Goal: Information Seeking & Learning: Find specific fact

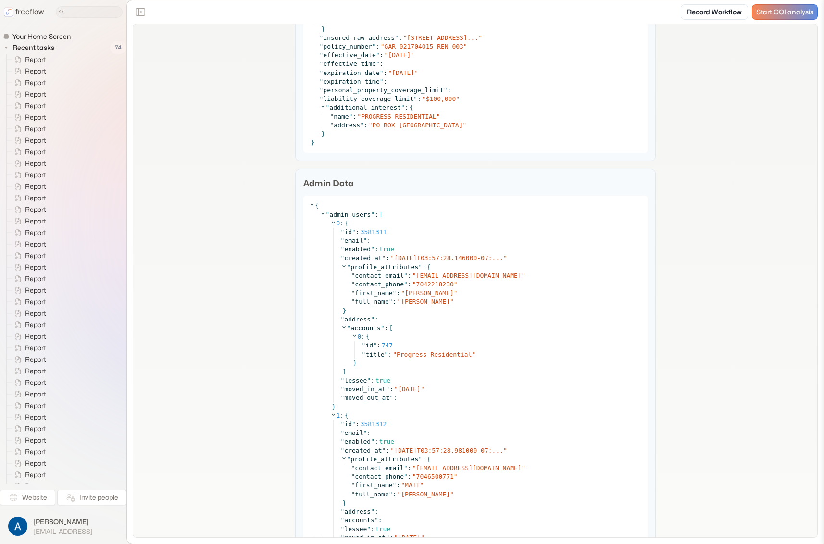
scroll to position [1556, 0]
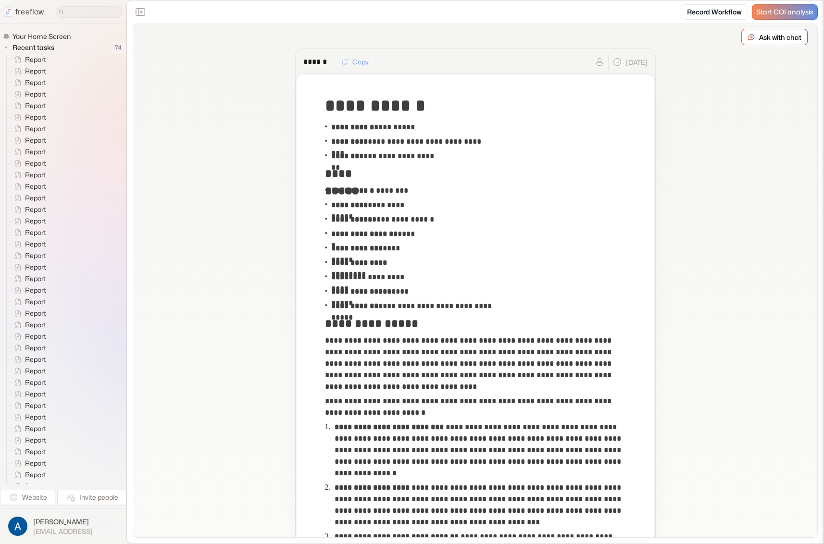
scroll to position [1678, 0]
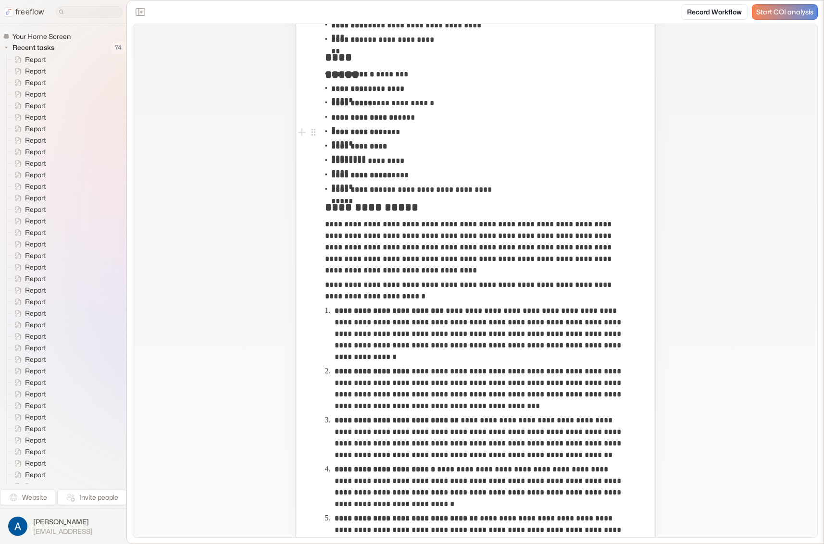
scroll to position [229, 0]
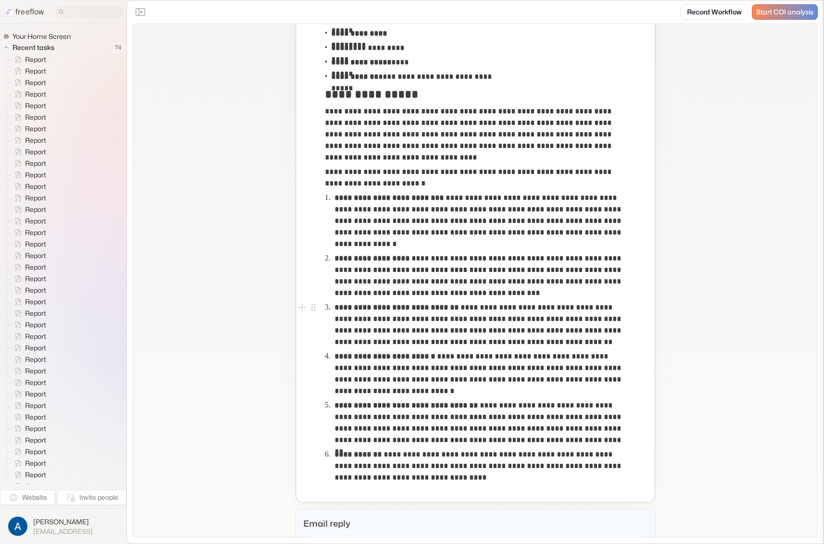
click at [511, 427] on p "**********" at bounding box center [480, 423] width 290 height 46
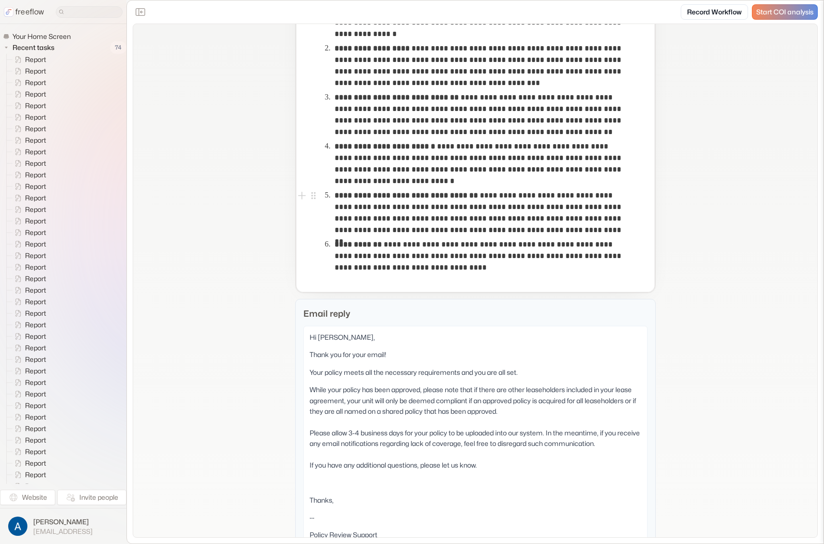
scroll to position [523, 0]
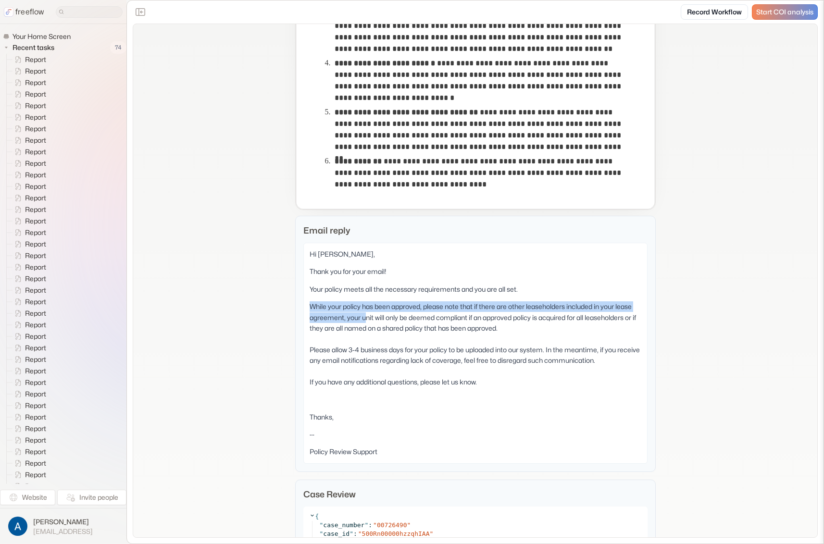
drag, startPoint x: 354, startPoint y: 309, endPoint x: 383, endPoint y: 334, distance: 38.5
click at [381, 334] on div "Hi Catherine Dennis, Thank you for your email! Your policy meets all the necess…" at bounding box center [475, 353] width 344 height 221
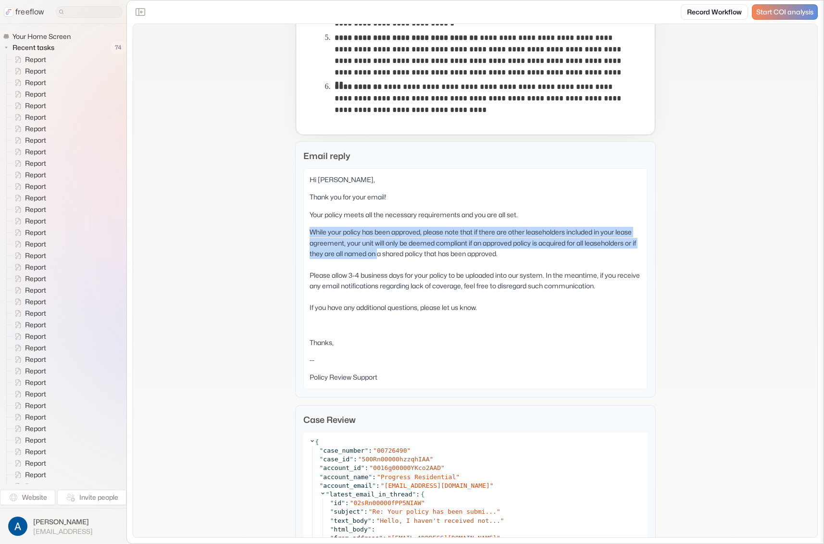
scroll to position [806, 0]
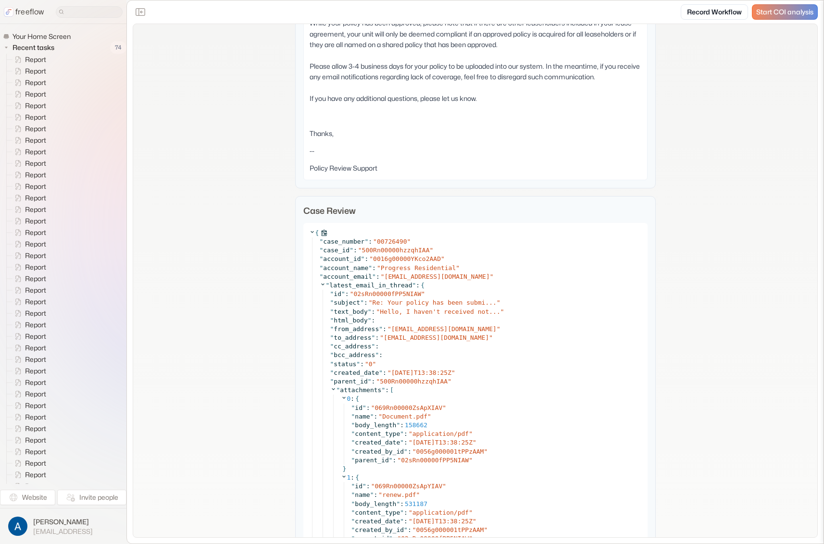
click at [311, 232] on span "{" at bounding box center [318, 233] width 19 height 9
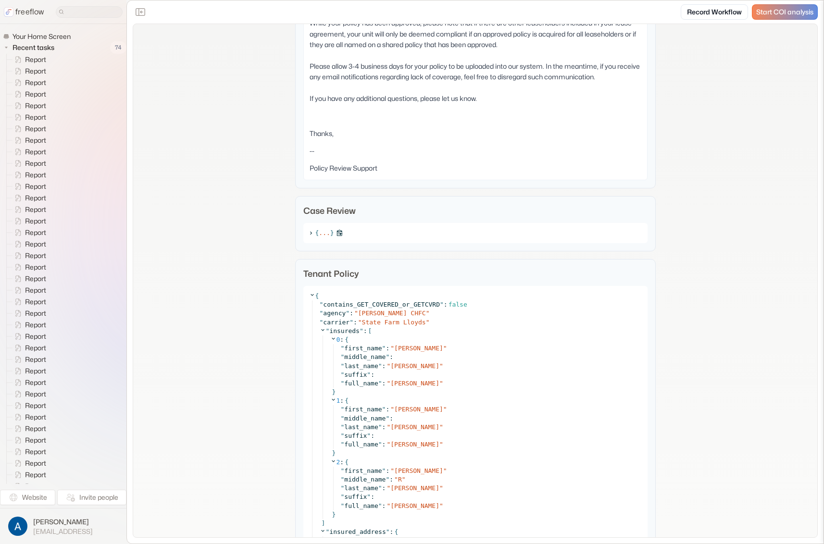
click at [310, 233] on icon at bounding box center [311, 233] width 2 height 3
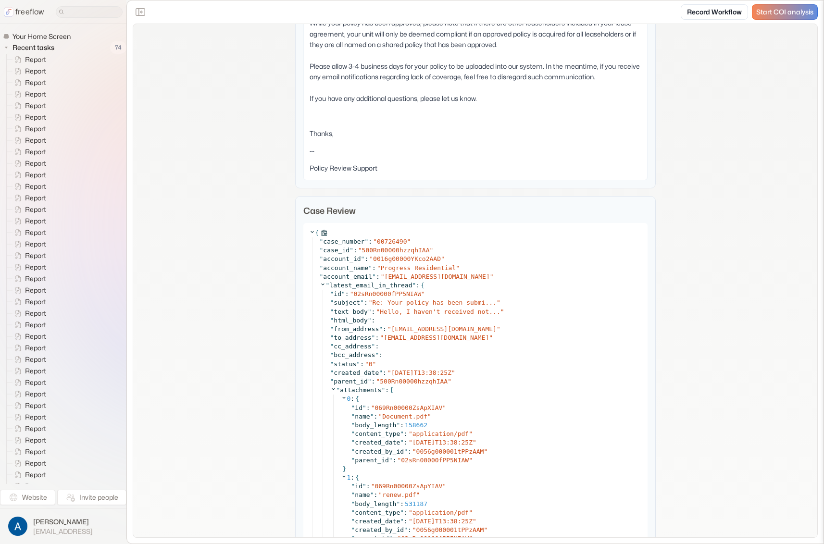
click at [309, 233] on icon at bounding box center [312, 232] width 6 height 6
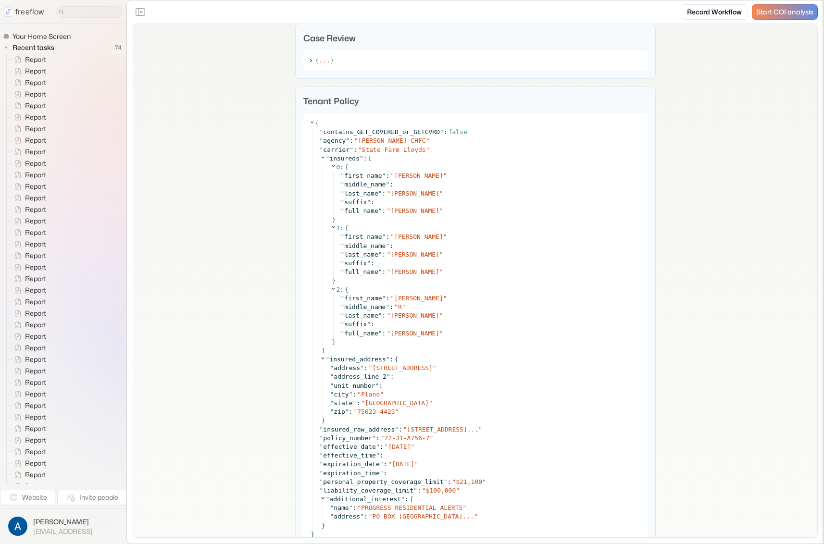
scroll to position [987, 0]
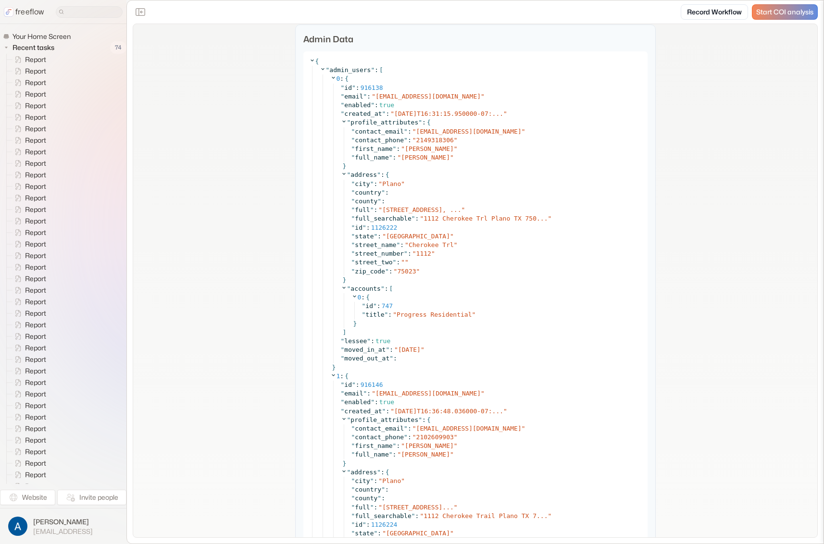
scroll to position [1516, 0]
click at [320, 65] on icon at bounding box center [323, 67] width 6 height 6
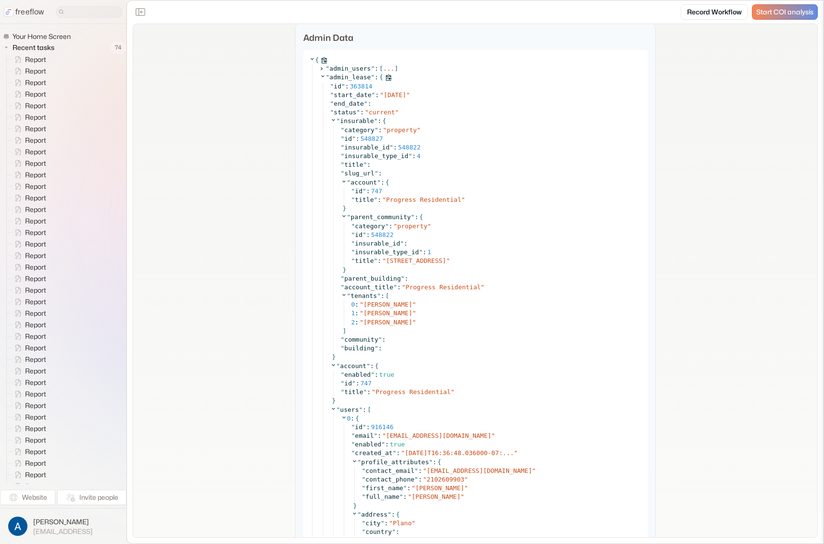
click at [320, 76] on icon at bounding box center [323, 76] width 6 height 6
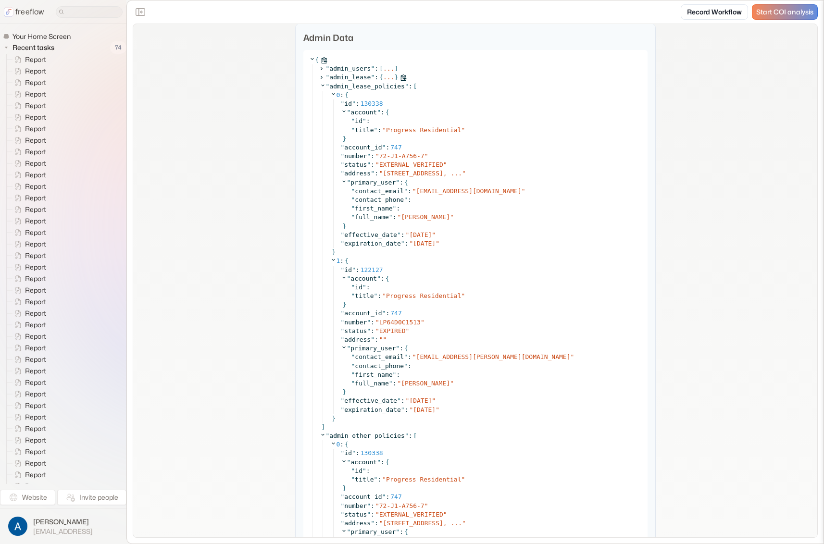
click at [319, 76] on icon at bounding box center [321, 78] width 6 height 6
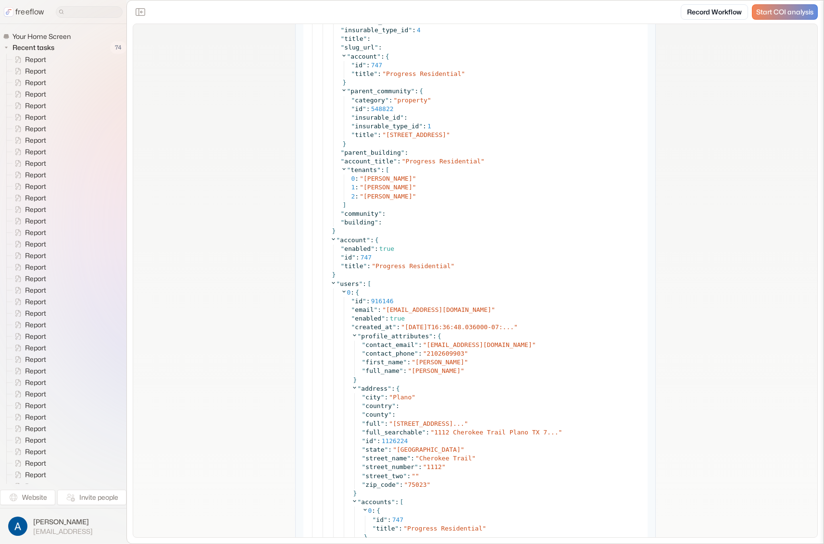
scroll to position [1767, 0]
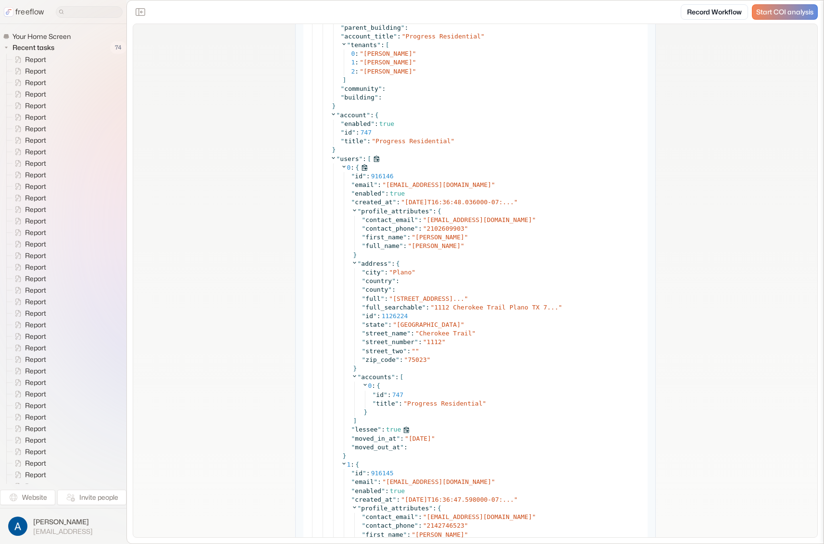
click at [389, 428] on span "true" at bounding box center [393, 429] width 15 height 7
click at [358, 429] on span "lessee" at bounding box center [366, 429] width 23 height 7
click at [358, 430] on span "lessee" at bounding box center [366, 429] width 23 height 7
copy span "lessee"
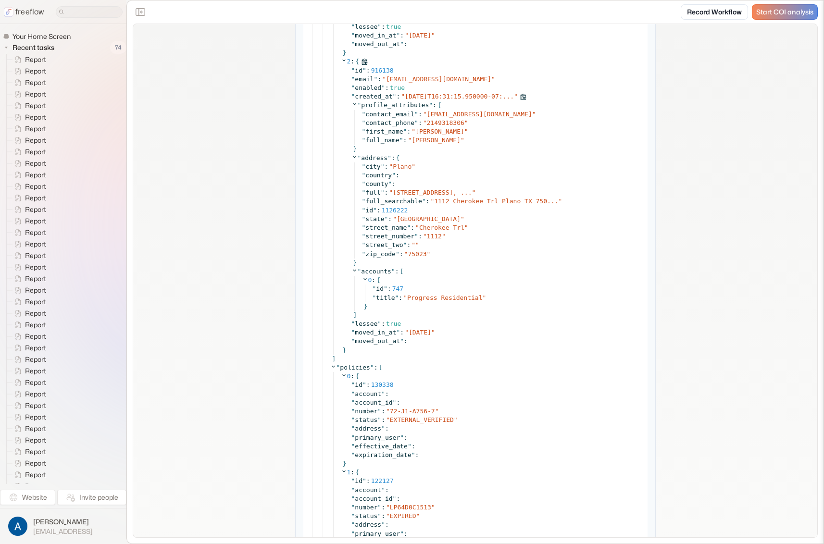
scroll to position [2466, 0]
click at [250, 195] on div "**********" at bounding box center [475, 281] width 684 height 5447
drag, startPoint x: 232, startPoint y: 39, endPoint x: 221, endPoint y: 16, distance: 25.2
click at [232, 39] on div "**********" at bounding box center [475, 281] width 684 height 5447
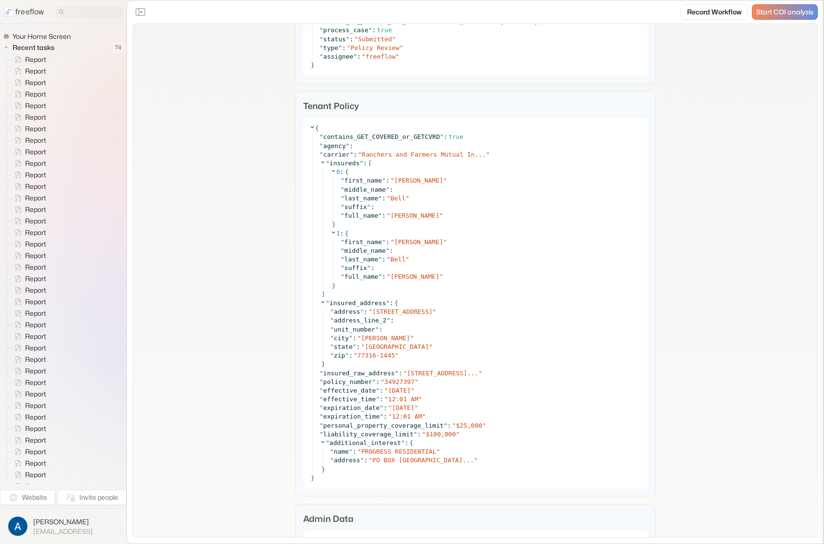
scroll to position [1673, 0]
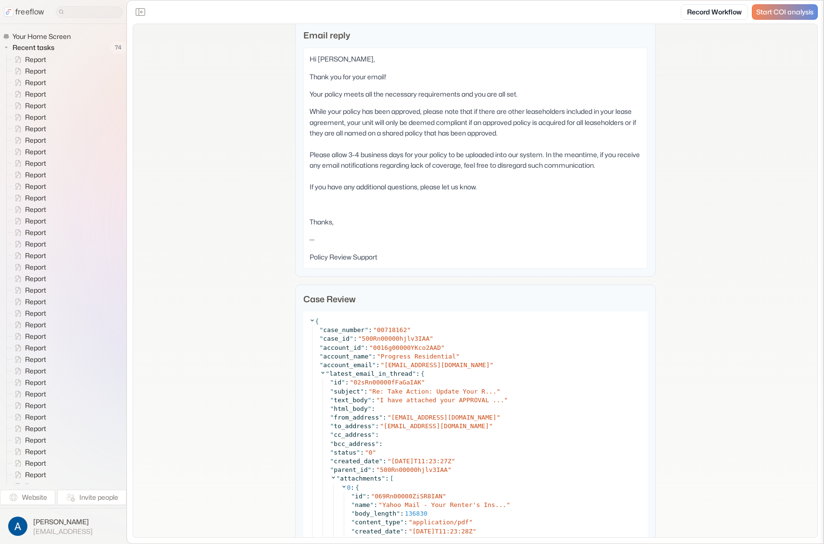
scroll to position [958, 0]
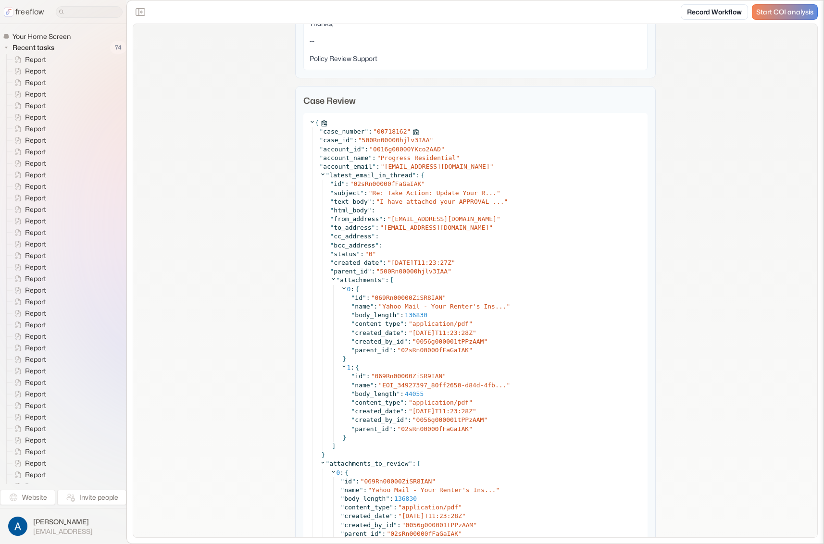
click at [383, 128] on span "00718162" at bounding box center [392, 131] width 30 height 7
copy span "00718162"
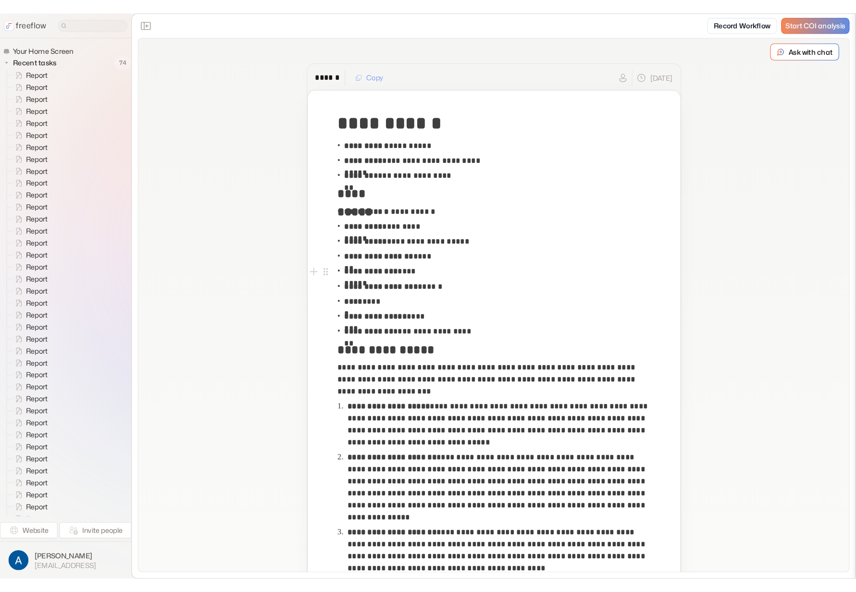
scroll to position [2, 0]
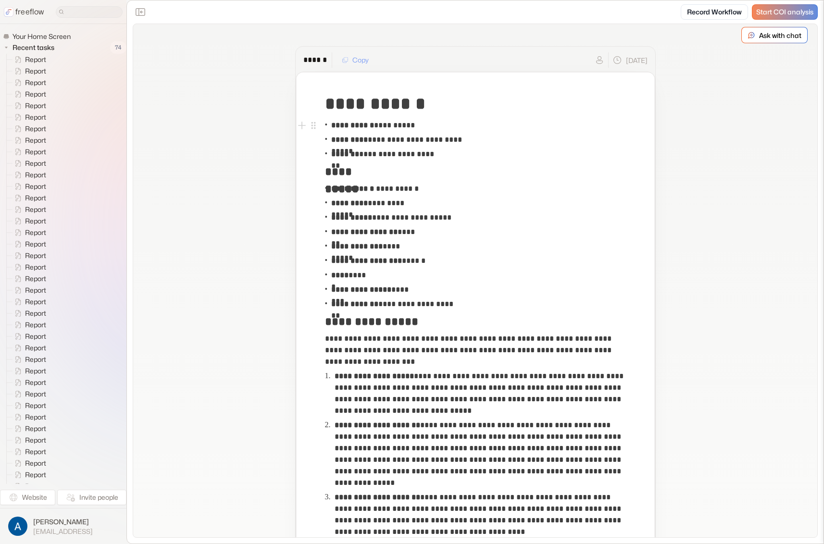
click at [404, 128] on p "**********" at bounding box center [373, 126] width 84 height 12
copy p "********"
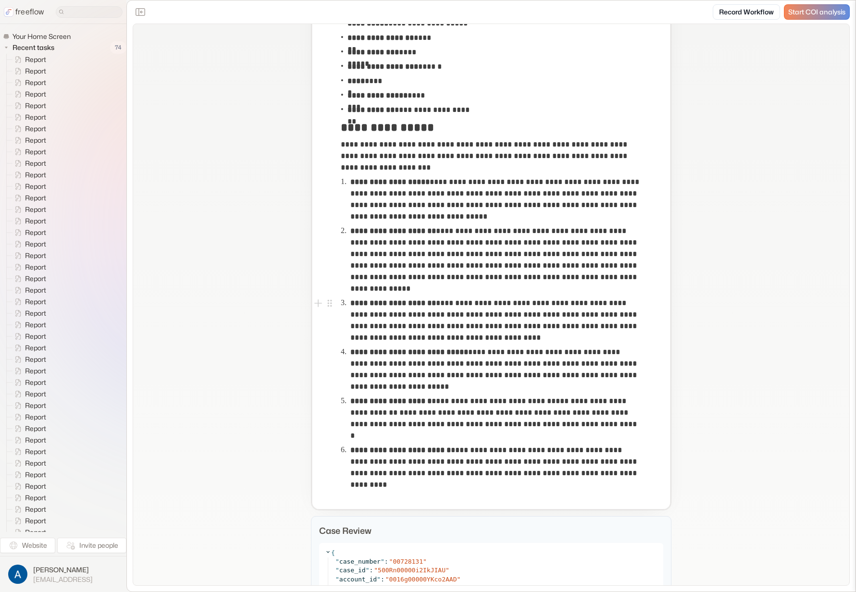
scroll to position [206, 0]
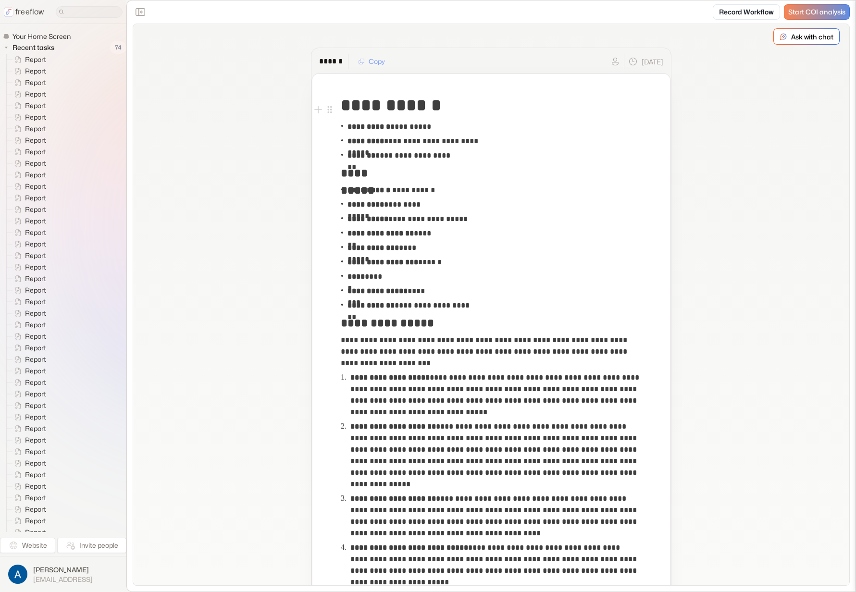
scroll to position [0, 0]
click at [414, 126] on p "**********" at bounding box center [390, 128] width 84 height 12
copy p "********"
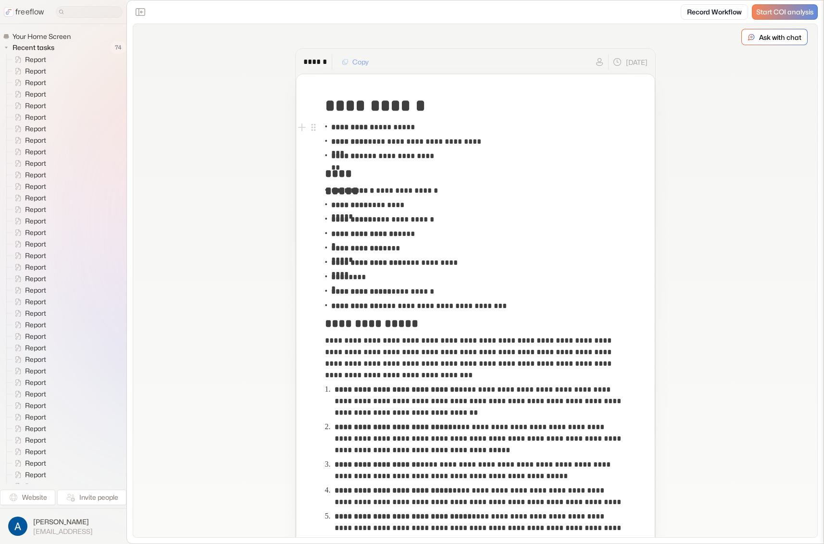
click at [398, 127] on p "**********" at bounding box center [373, 128] width 84 height 12
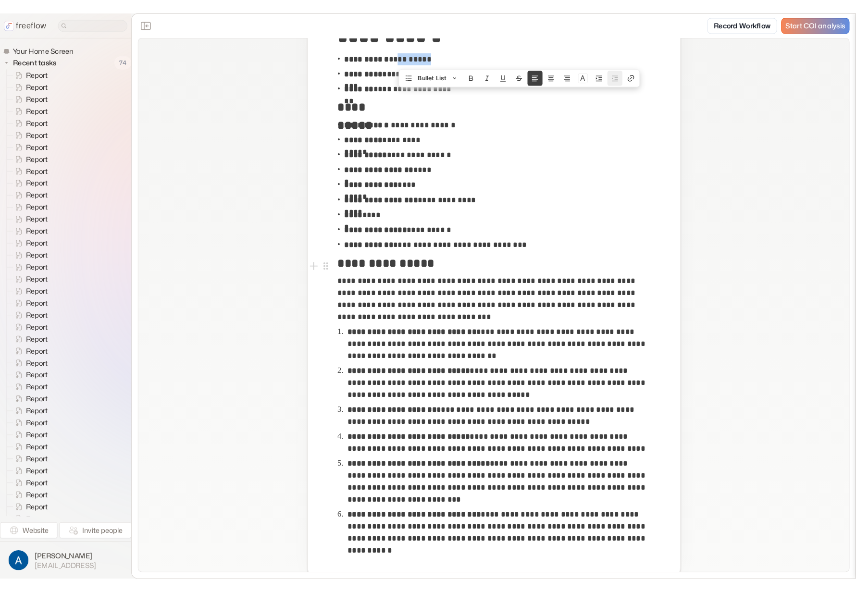
scroll to position [88, 0]
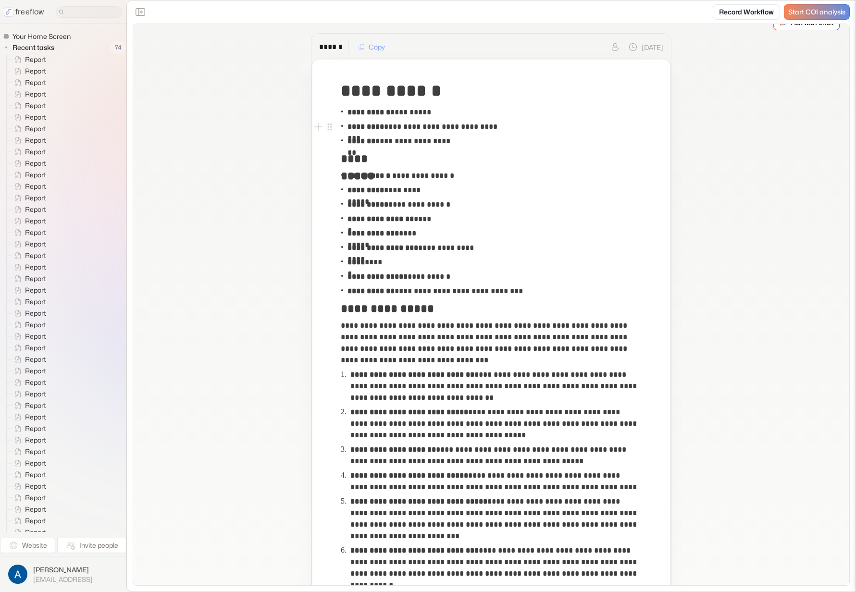
scroll to position [0, 0]
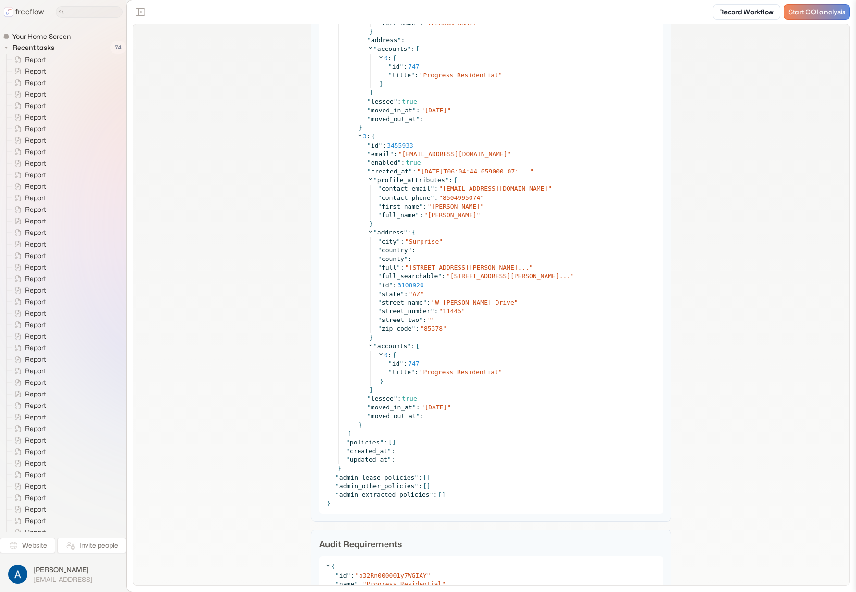
scroll to position [3485, 0]
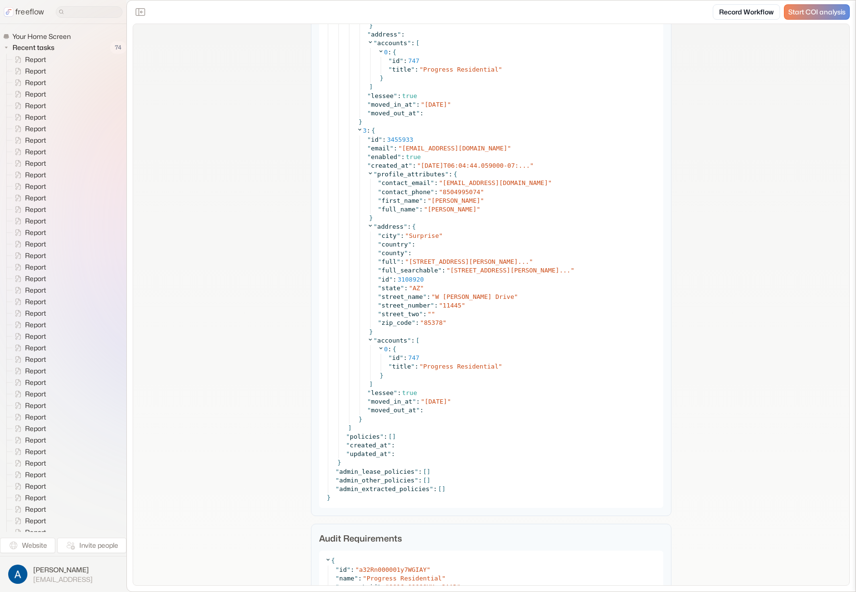
drag, startPoint x: 784, startPoint y: 223, endPoint x: 769, endPoint y: 233, distance: 17.6
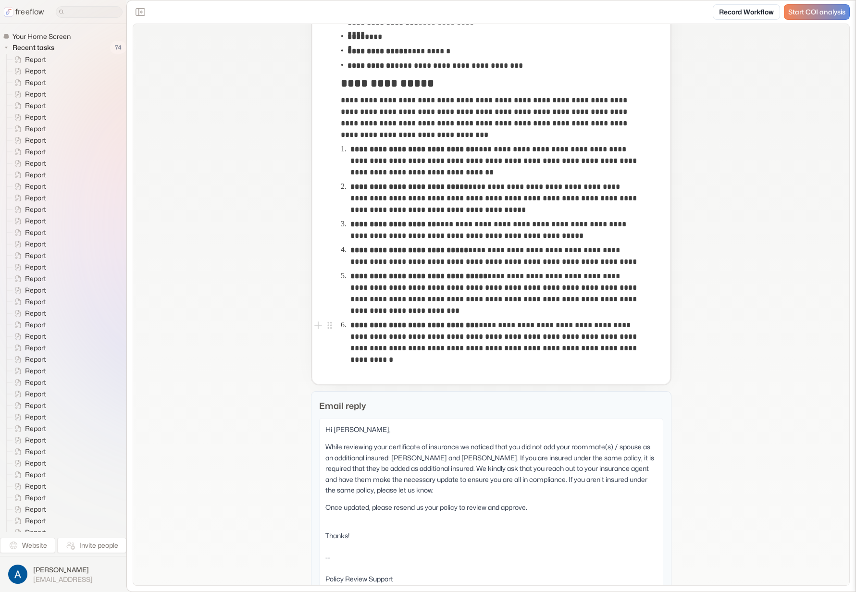
scroll to position [369, 0]
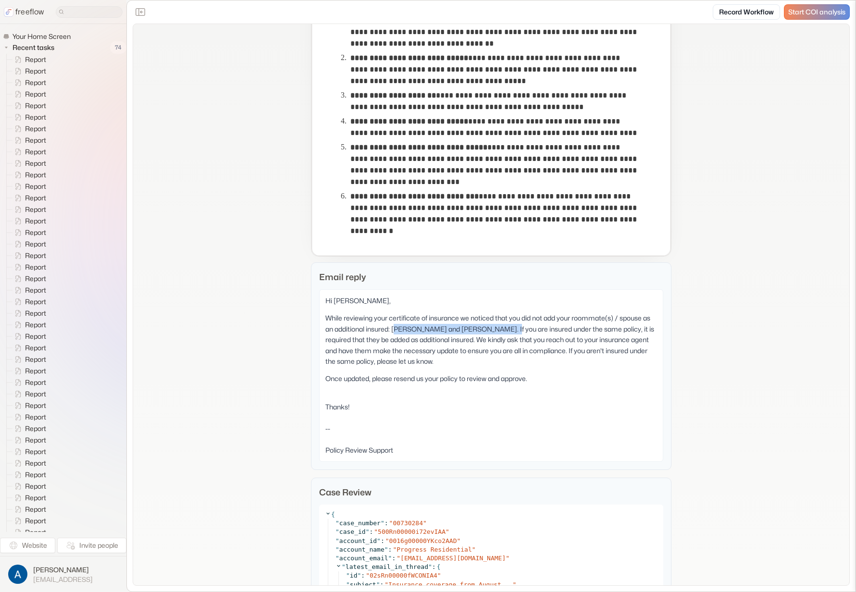
drag, startPoint x: 392, startPoint y: 328, endPoint x: 502, endPoint y: 329, distance: 110.1
click at [502, 329] on p "While reviewing your certificate of insurance we noticed that you did not add y…" at bounding box center [491, 340] width 332 height 54
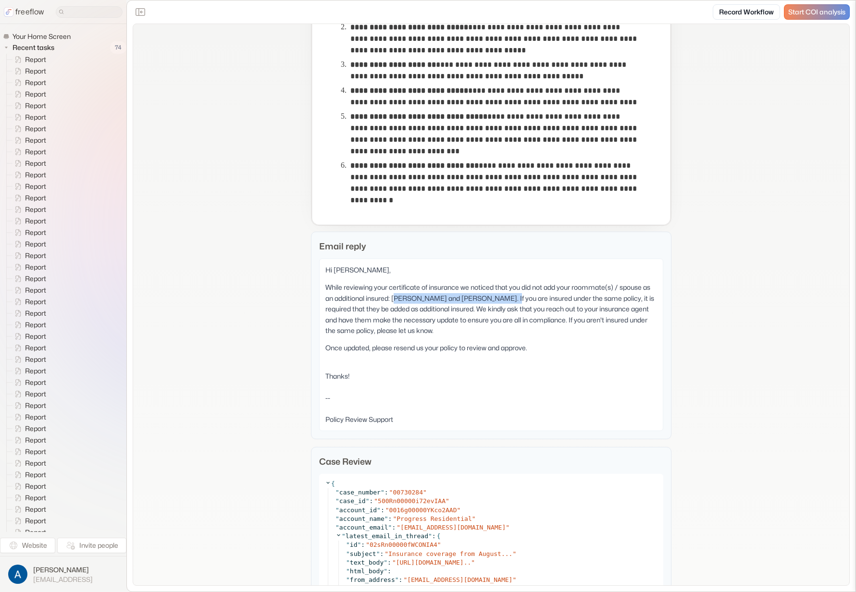
scroll to position [557, 0]
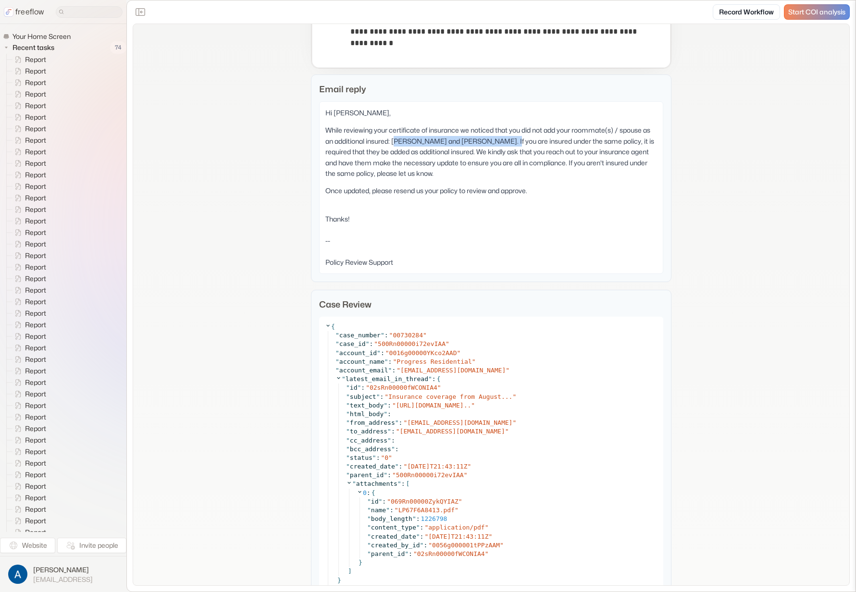
click at [412, 146] on p "While reviewing your certificate of insurance we noticed that you did not add y…" at bounding box center [491, 152] width 332 height 54
drag, startPoint x: 391, startPoint y: 142, endPoint x: 549, endPoint y: 137, distance: 158.7
click at [509, 143] on p "While reviewing your certificate of insurance we noticed that you did not add y…" at bounding box center [491, 152] width 332 height 54
copy p "Joe Aguilar and Andrew Joseph Aguilar"
click at [324, 320] on div "{ " case_number " : " 00730284 " " case_id " : " 500Rn00000i72evIAA " " account…" at bounding box center [491, 576] width 344 height 519
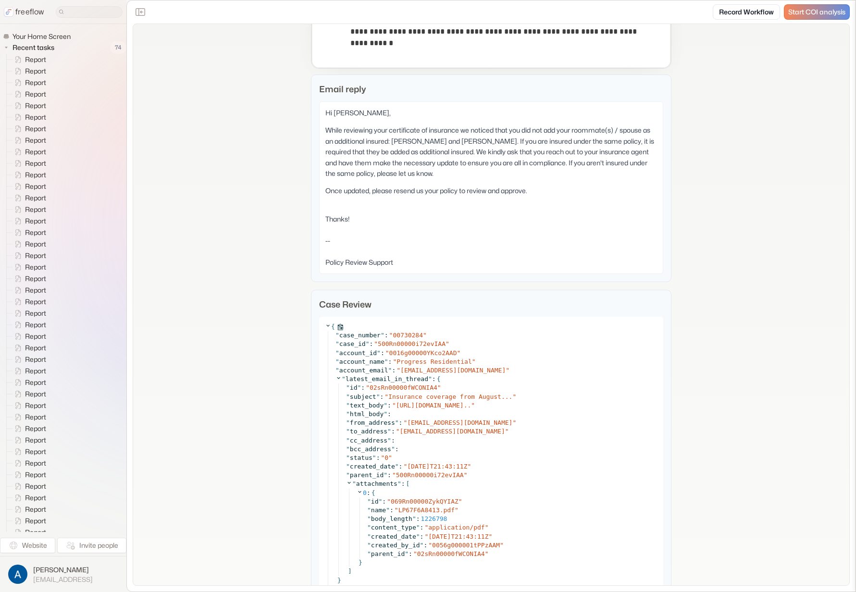
click at [325, 324] on icon at bounding box center [328, 326] width 6 height 6
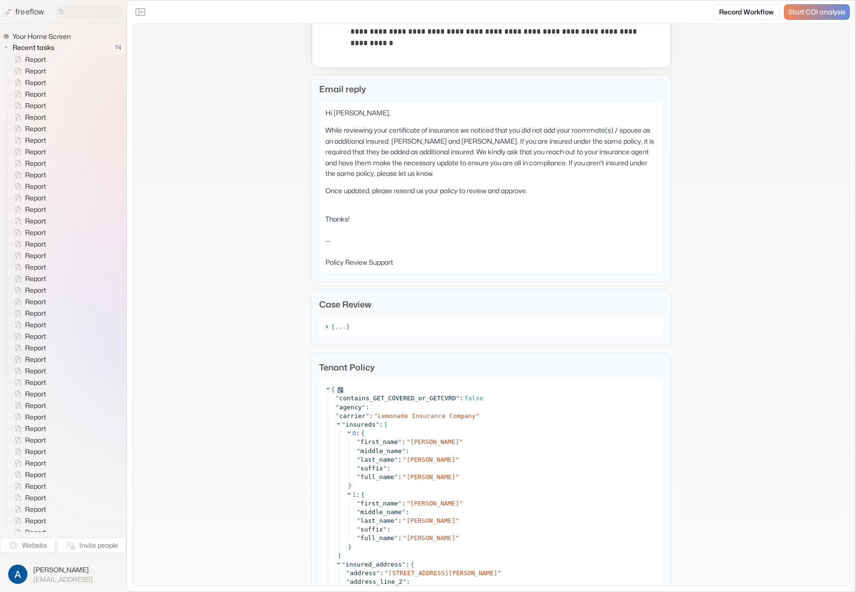
click at [326, 389] on icon at bounding box center [327, 389] width 3 height 2
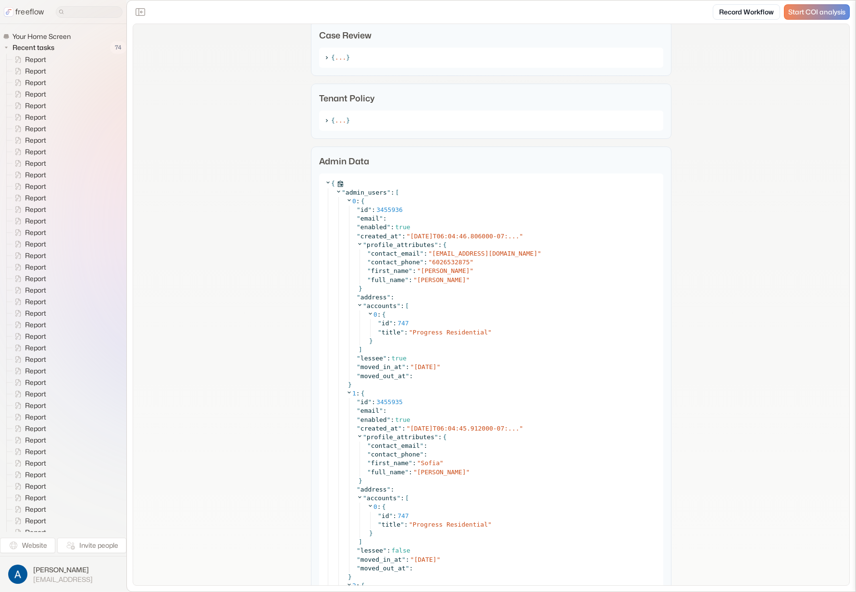
scroll to position [836, 0]
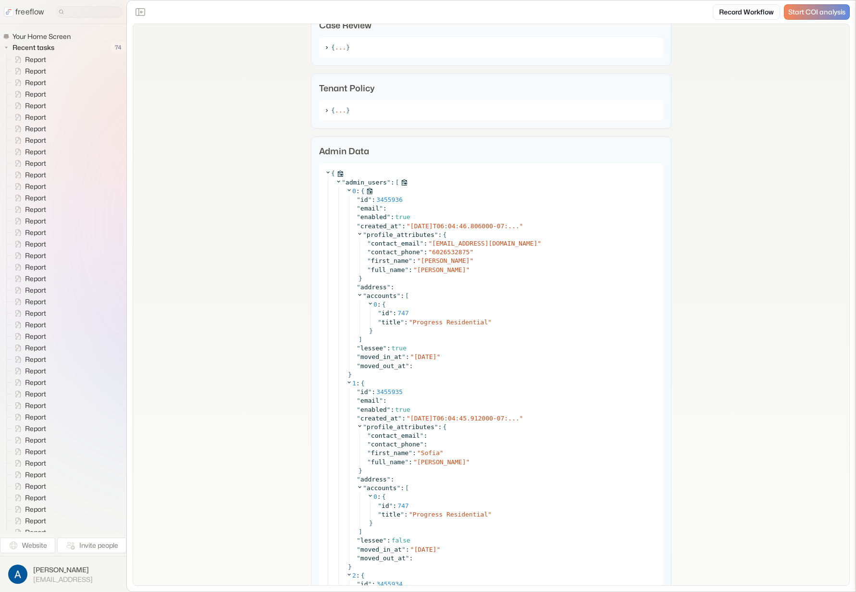
click at [346, 191] on icon at bounding box center [349, 190] width 6 height 6
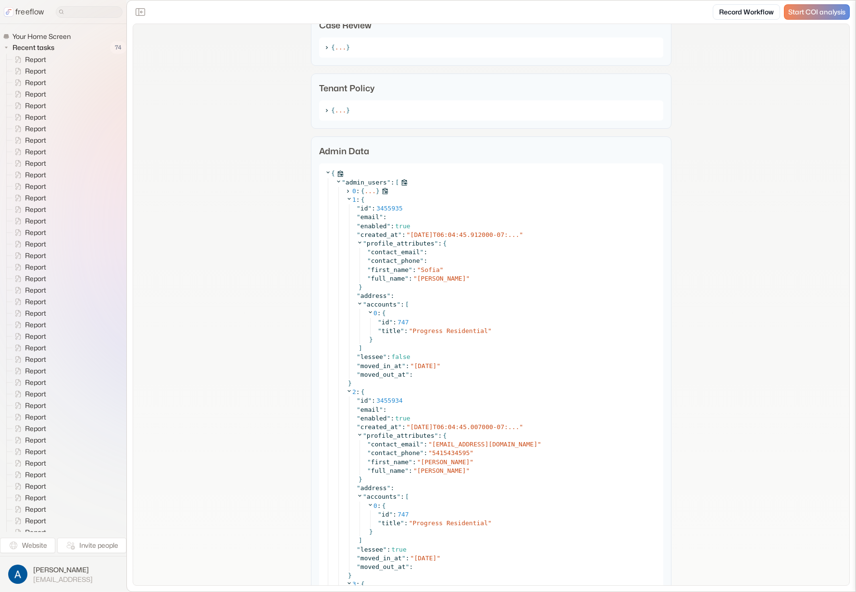
click at [345, 191] on icon at bounding box center [348, 191] width 6 height 6
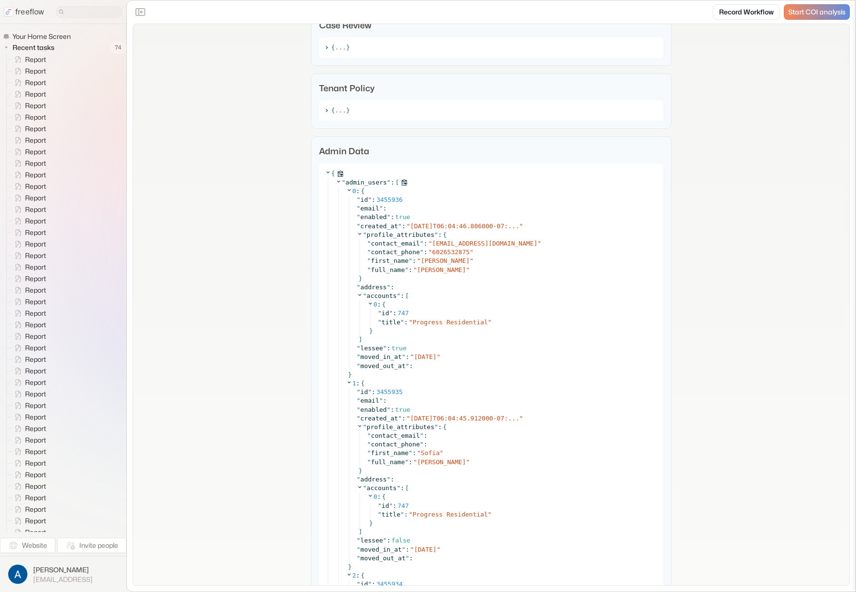
click at [336, 182] on icon at bounding box center [339, 181] width 6 height 6
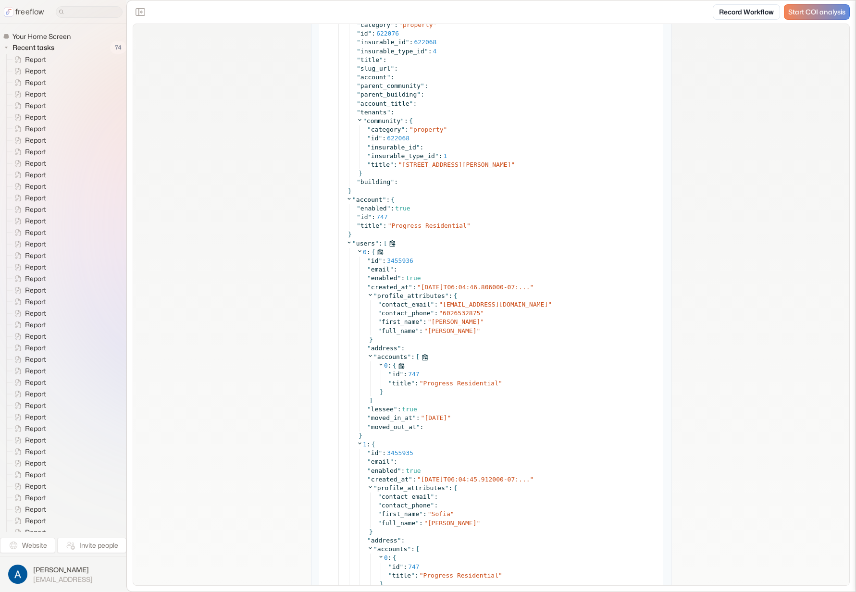
scroll to position [1063, 0]
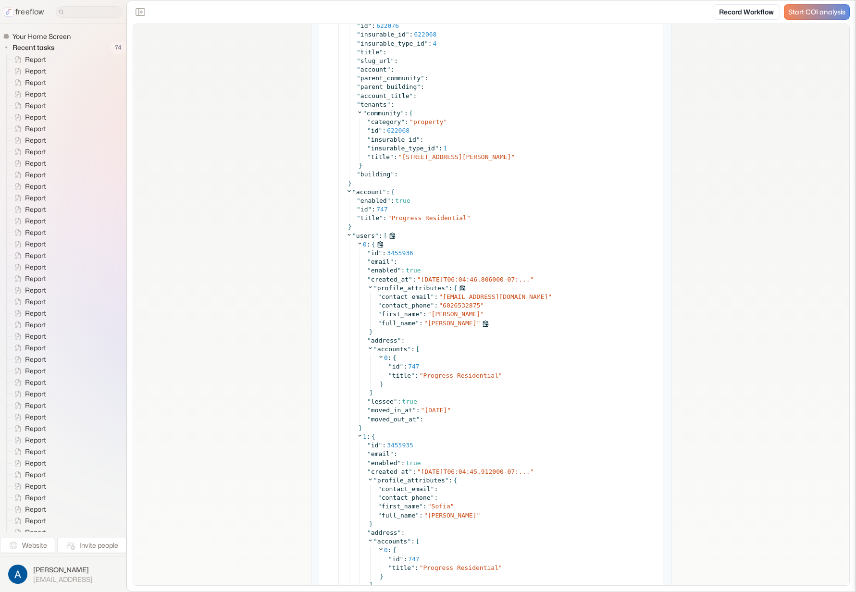
drag, startPoint x: 425, startPoint y: 324, endPoint x: 477, endPoint y: 324, distance: 51.9
click at [477, 324] on div "" full_name " : " Andrew Aguilar "" at bounding box center [518, 323] width 280 height 9
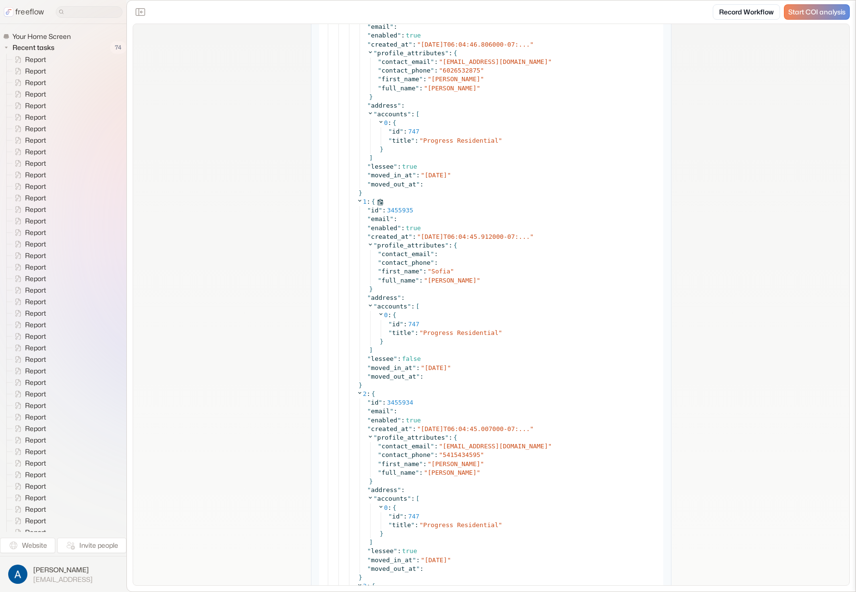
scroll to position [1400, 0]
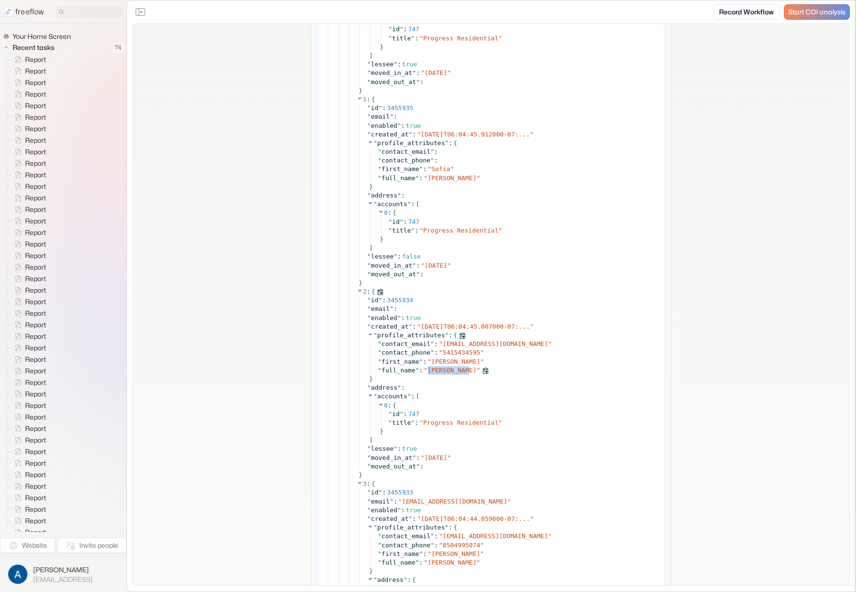
drag, startPoint x: 423, startPoint y: 370, endPoint x: 466, endPoint y: 368, distance: 43.3
click at [466, 368] on div "" full_name " : " Joe Aguilar "" at bounding box center [518, 370] width 280 height 9
drag, startPoint x: 424, startPoint y: 562, endPoint x: 502, endPoint y: 561, distance: 77.4
click at [477, 544] on span "Andrew Joseph Aguilar" at bounding box center [452, 562] width 49 height 7
copy span "Andrew Joseph Aguilar"
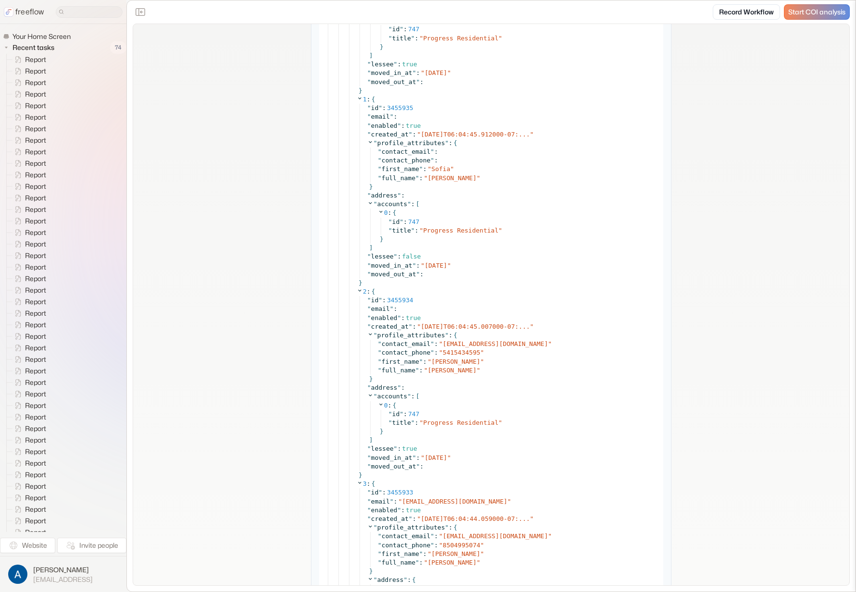
click at [261, 55] on div "**********" at bounding box center [491, 273] width 716 height 3299
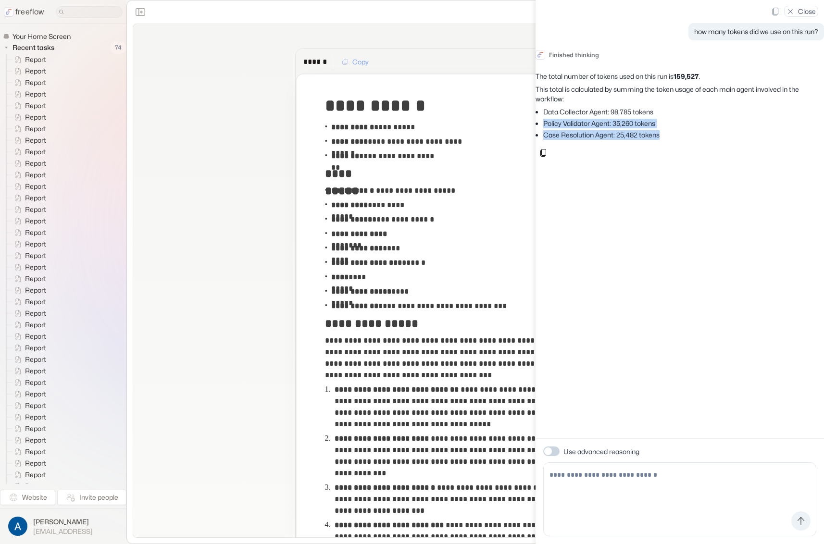
drag, startPoint x: 625, startPoint y: 123, endPoint x: 604, endPoint y: 112, distance: 23.2
click at [604, 113] on div "The total number of tokens used on this run is 159,527 . This total is calculat…" at bounding box center [680, 116] width 288 height 89
drag, startPoint x: 604, startPoint y: 112, endPoint x: 599, endPoint y: 111, distance: 4.9
click at [604, 112] on li "Data Collector Agent: 98,785 tokens" at bounding box center [683, 112] width 281 height 10
drag, startPoint x: 688, startPoint y: 76, endPoint x: 714, endPoint y: 76, distance: 25.5
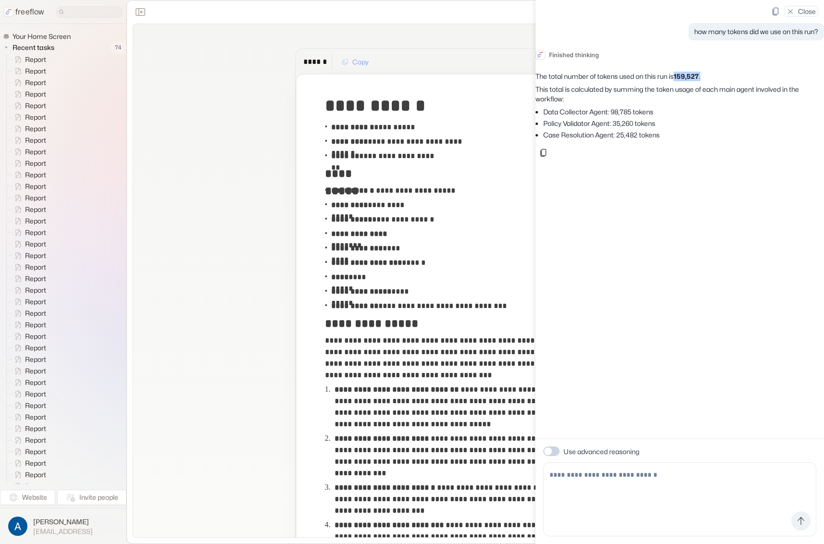
click at [714, 76] on p "The total number of tokens used on this run is 159,527 ." at bounding box center [680, 77] width 288 height 10
